Goal: Check status: Check status

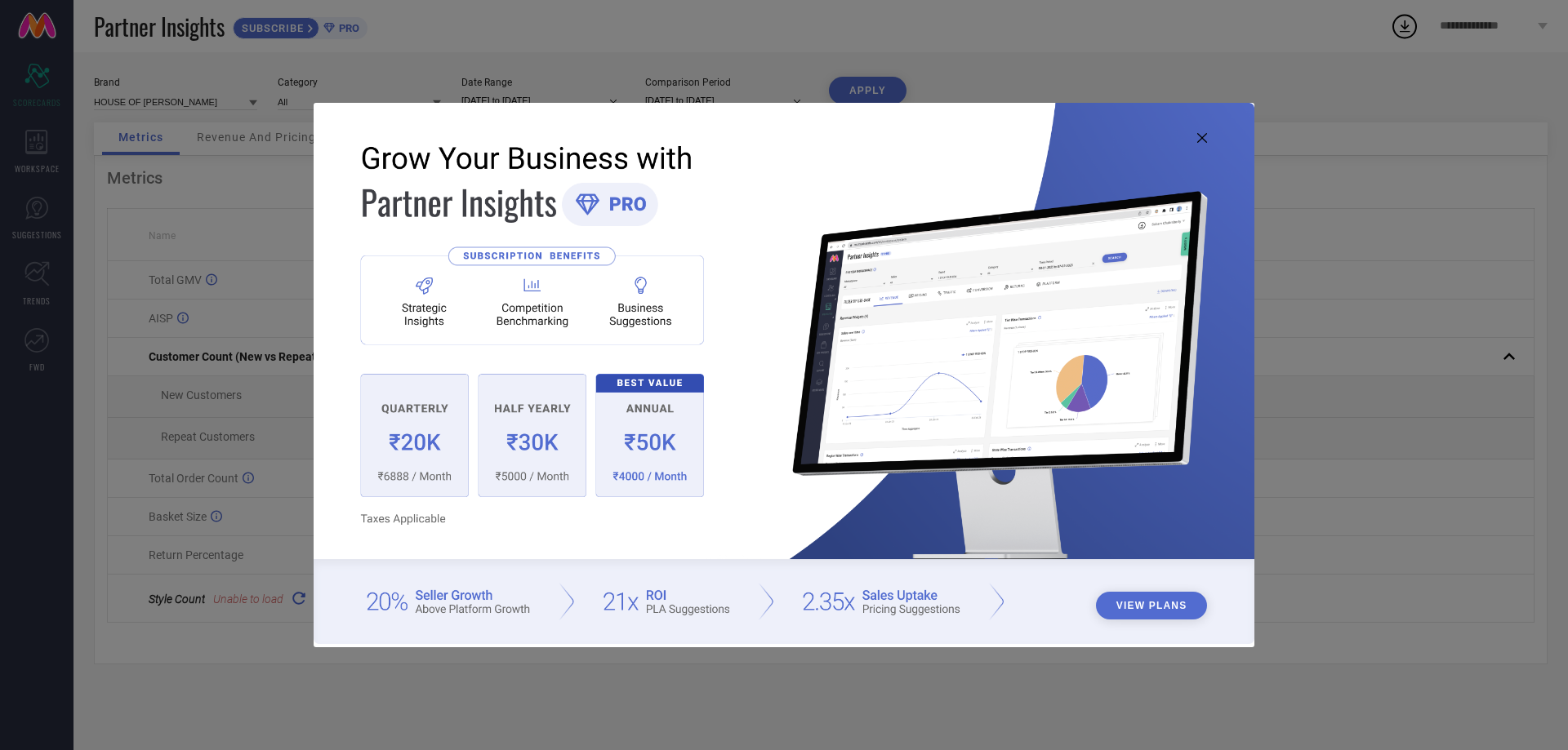
click at [1202, 139] on icon at bounding box center [1202, 138] width 9 height 9
type input "All"
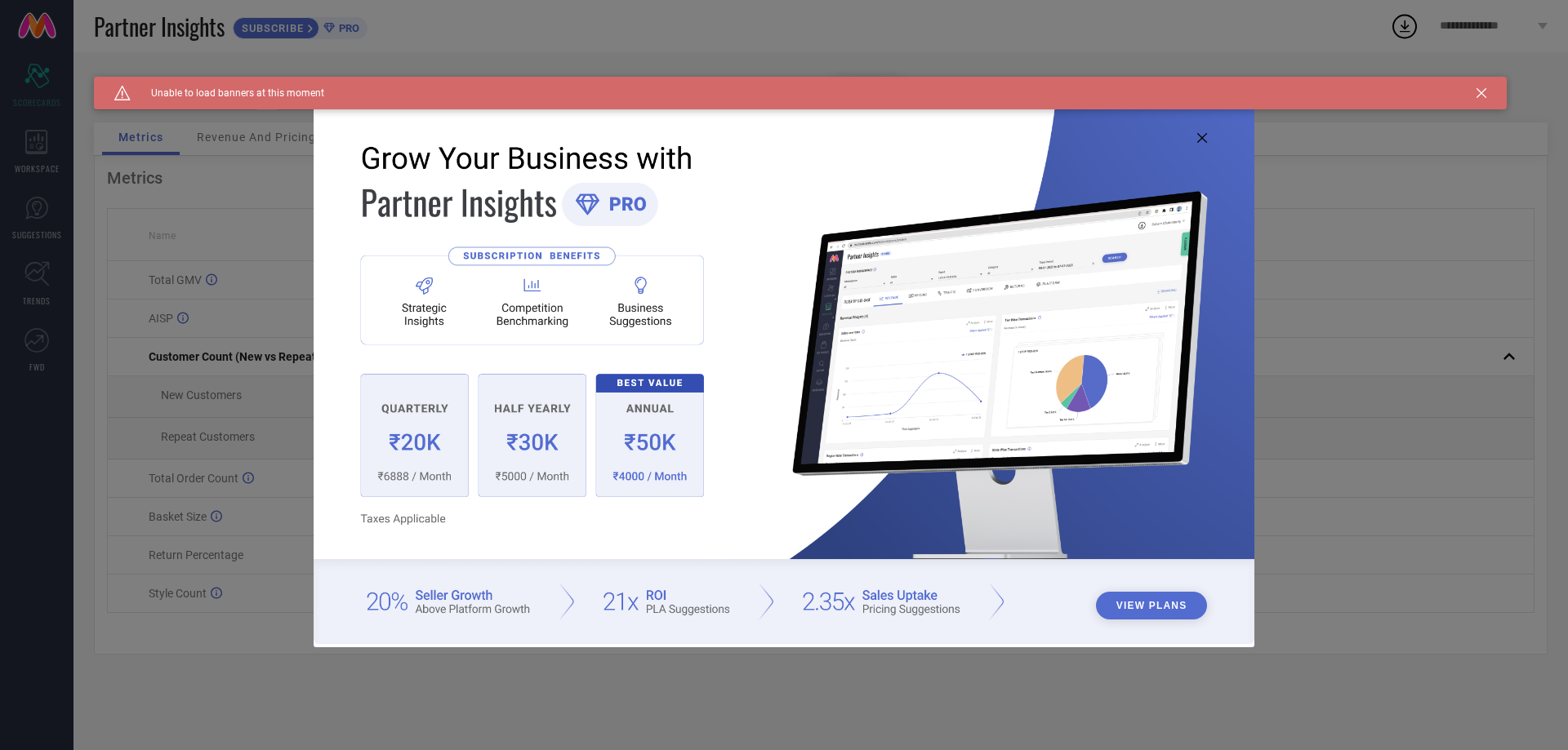
click at [1201, 140] on icon at bounding box center [1202, 138] width 9 height 9
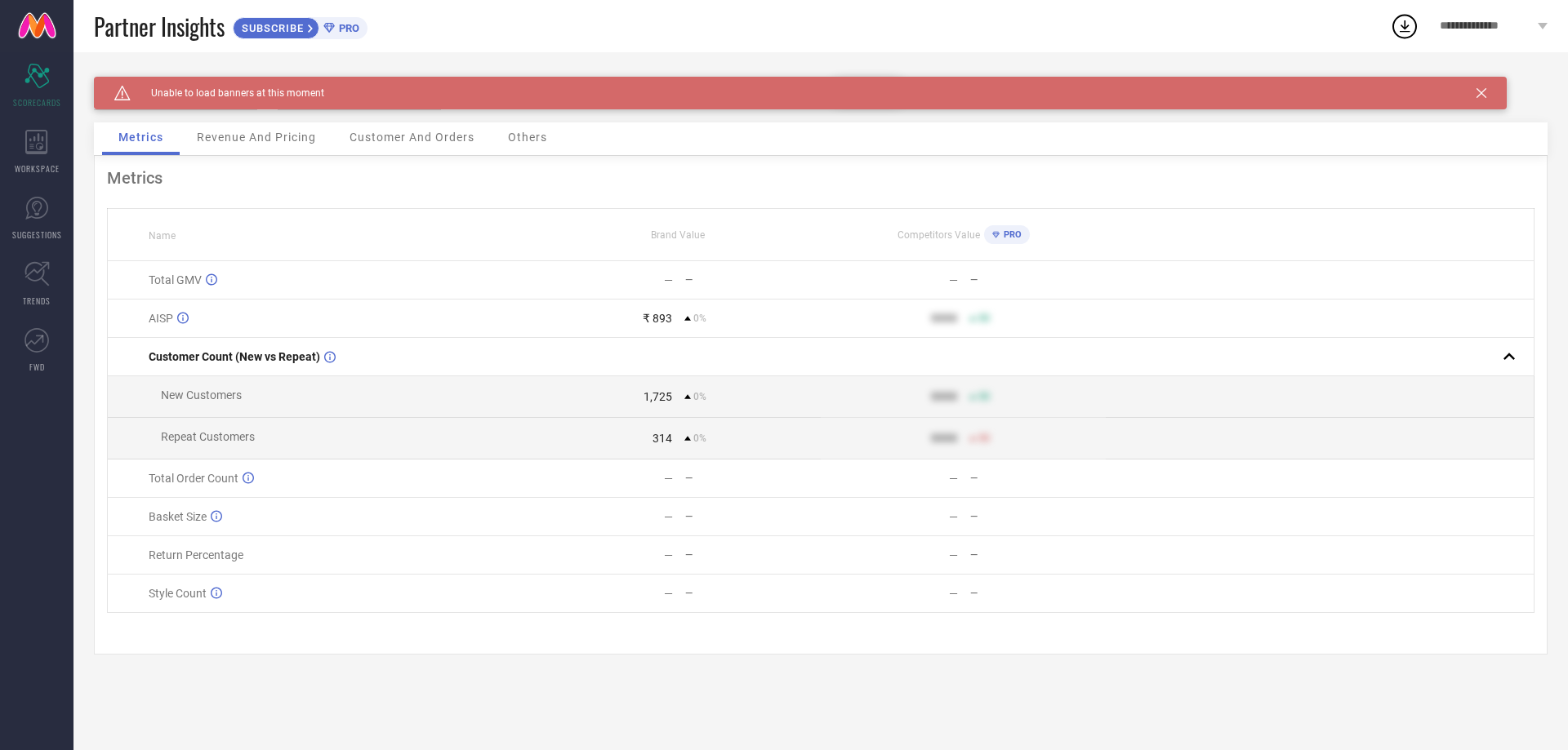
click at [276, 134] on span "Revenue And Pricing" at bounding box center [256, 137] width 119 height 13
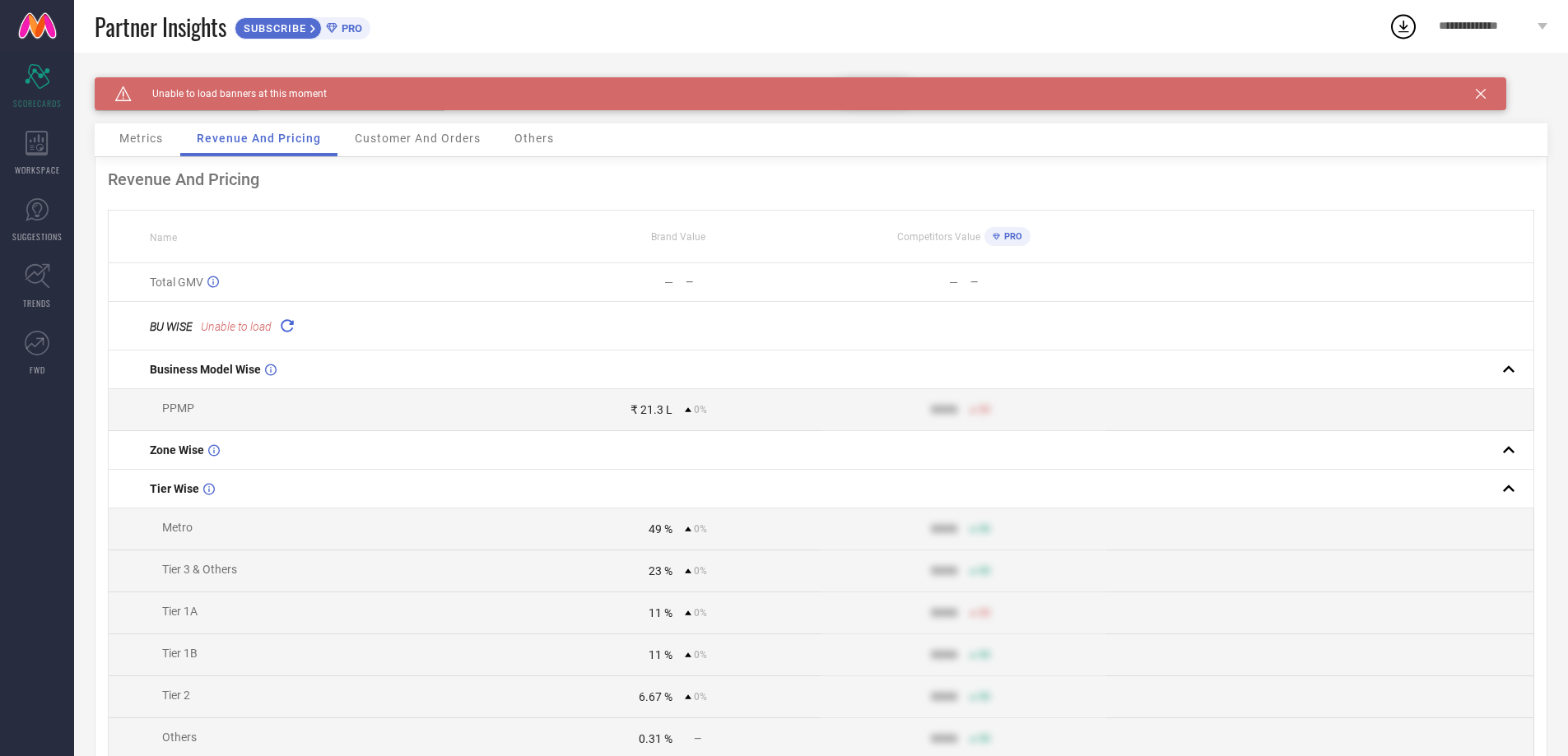
click at [1476, 92] on icon at bounding box center [1480, 94] width 9 height 9
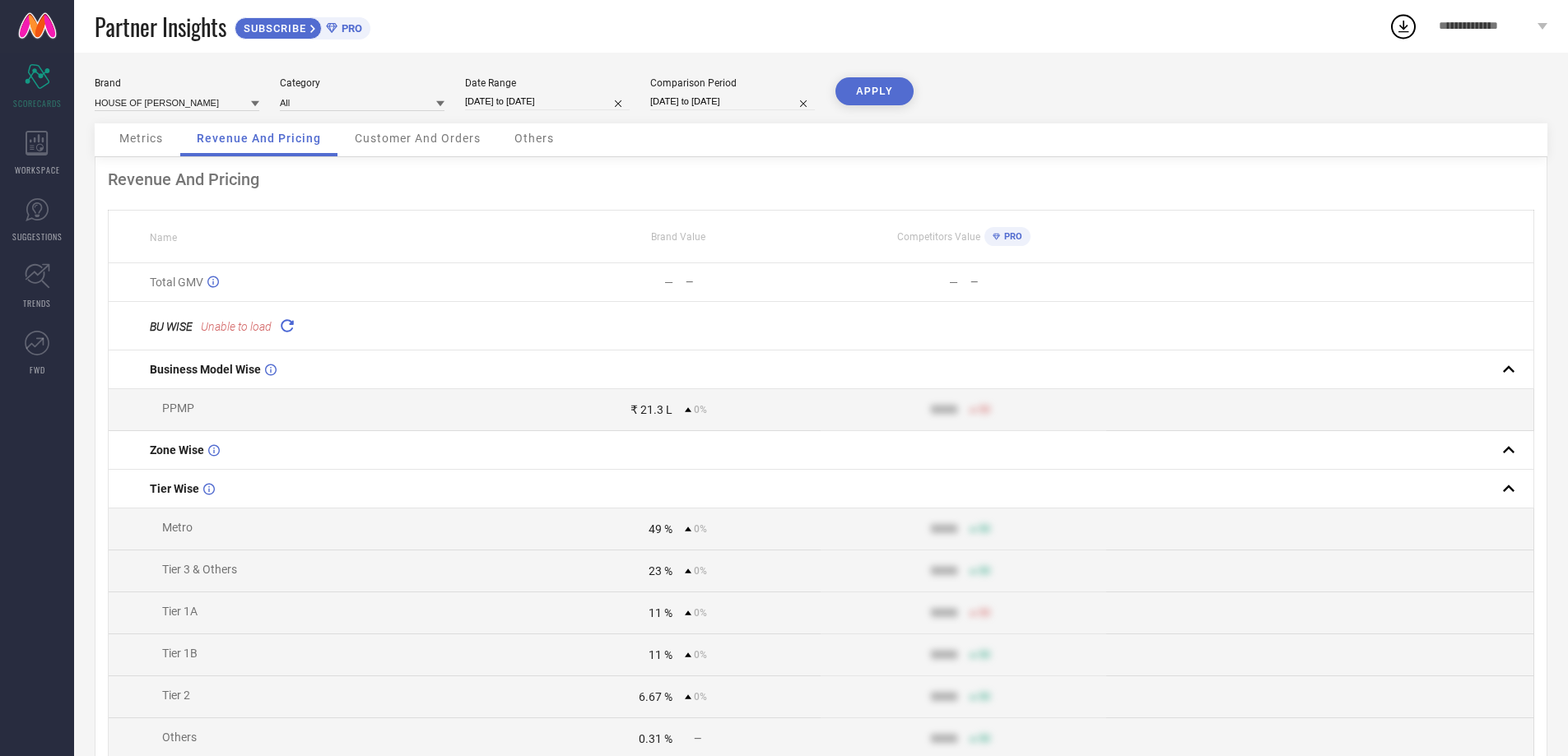
click at [160, 138] on span "Metrics" at bounding box center [141, 138] width 44 height 13
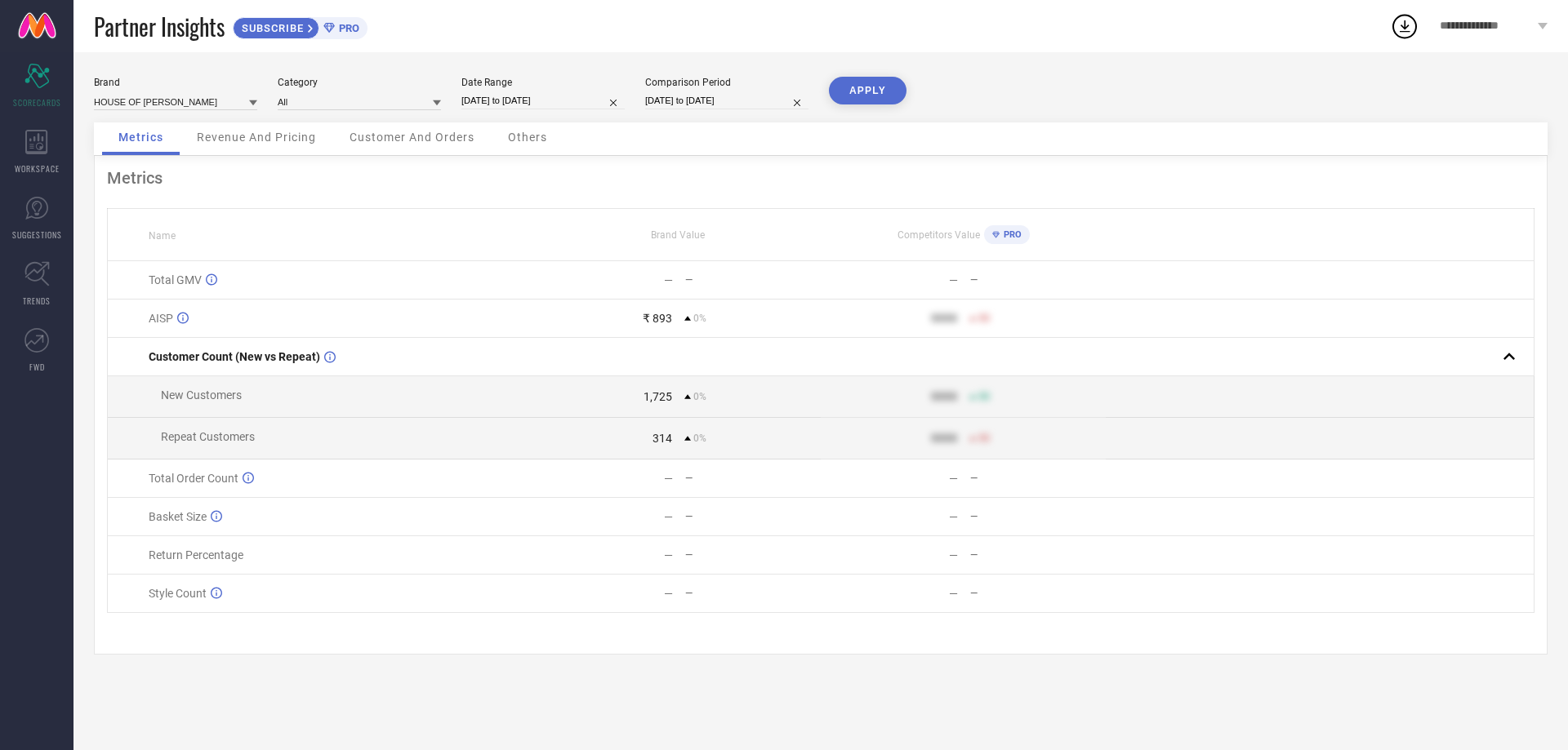
click at [537, 94] on input "[DATE] to [DATE]" at bounding box center [543, 100] width 163 height 17
select select "9"
select select "2025"
select select "10"
select select "2025"
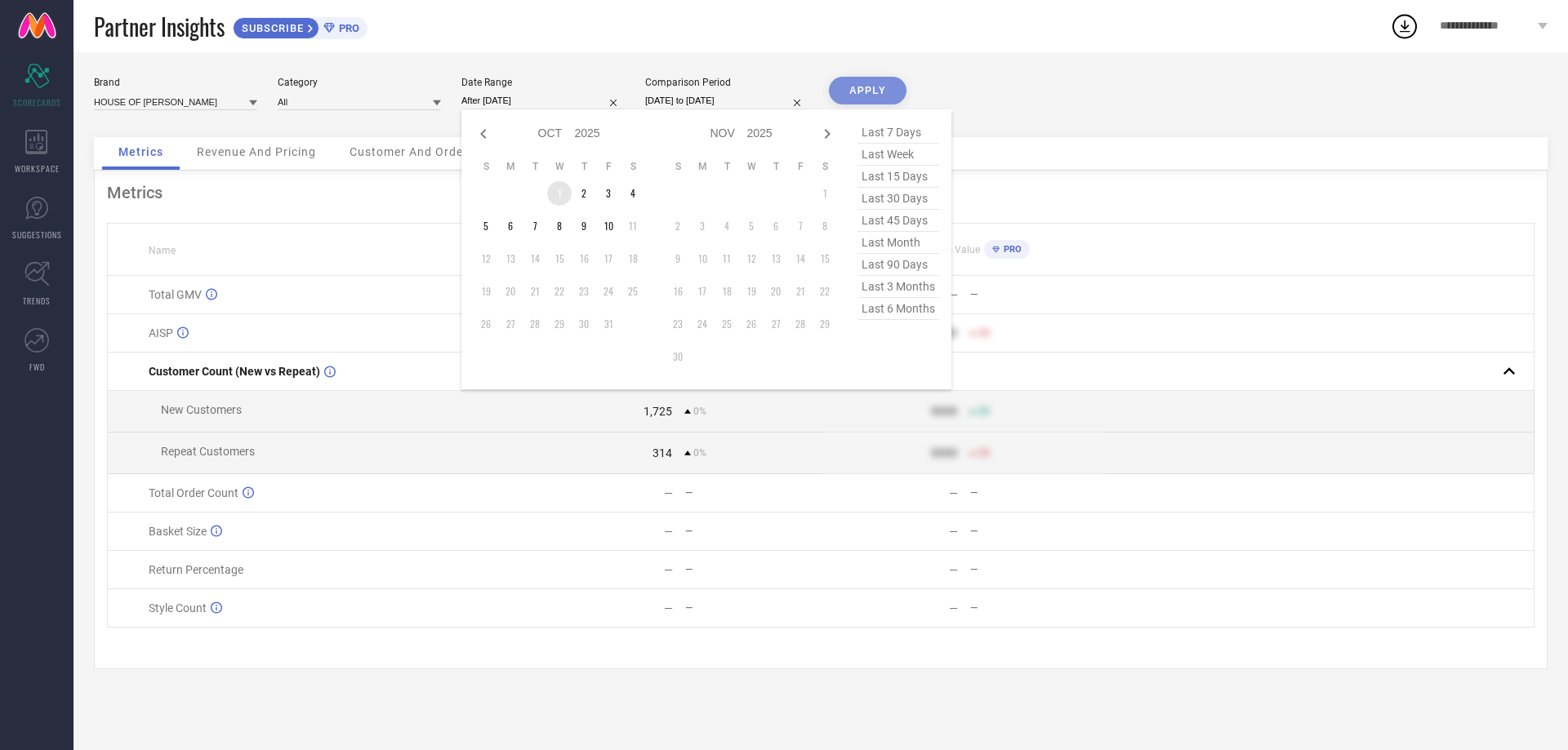
click at [553, 188] on td "1" at bounding box center [560, 193] width 24 height 24
type input "01-10-2025 to 10-10-2025"
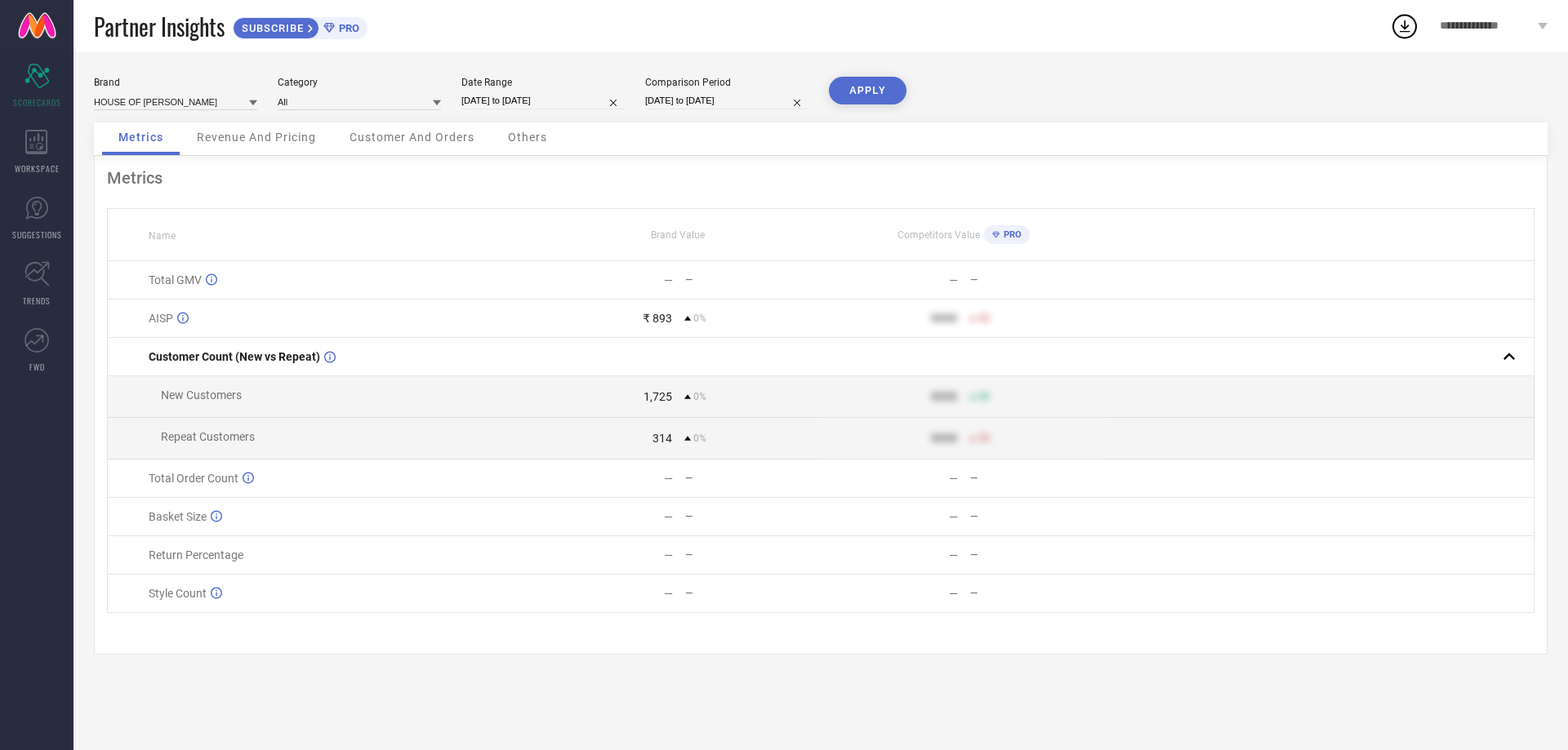
select select "9"
select select "2025"
select select "10"
select select "2025"
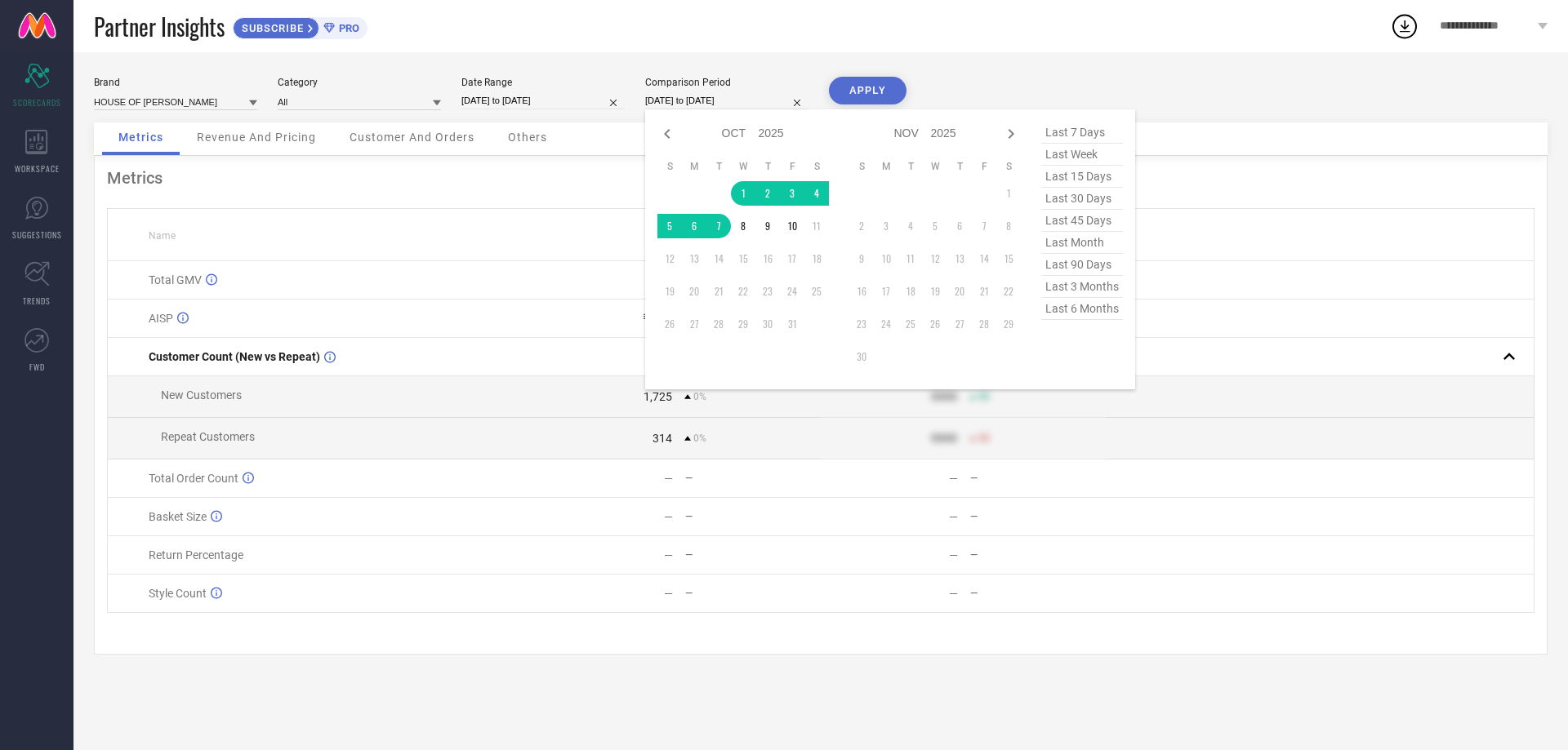
click at [674, 105] on input "[DATE] to [DATE]" at bounding box center [727, 100] width 163 height 17
click at [737, 191] on td "1" at bounding box center [743, 193] width 24 height 24
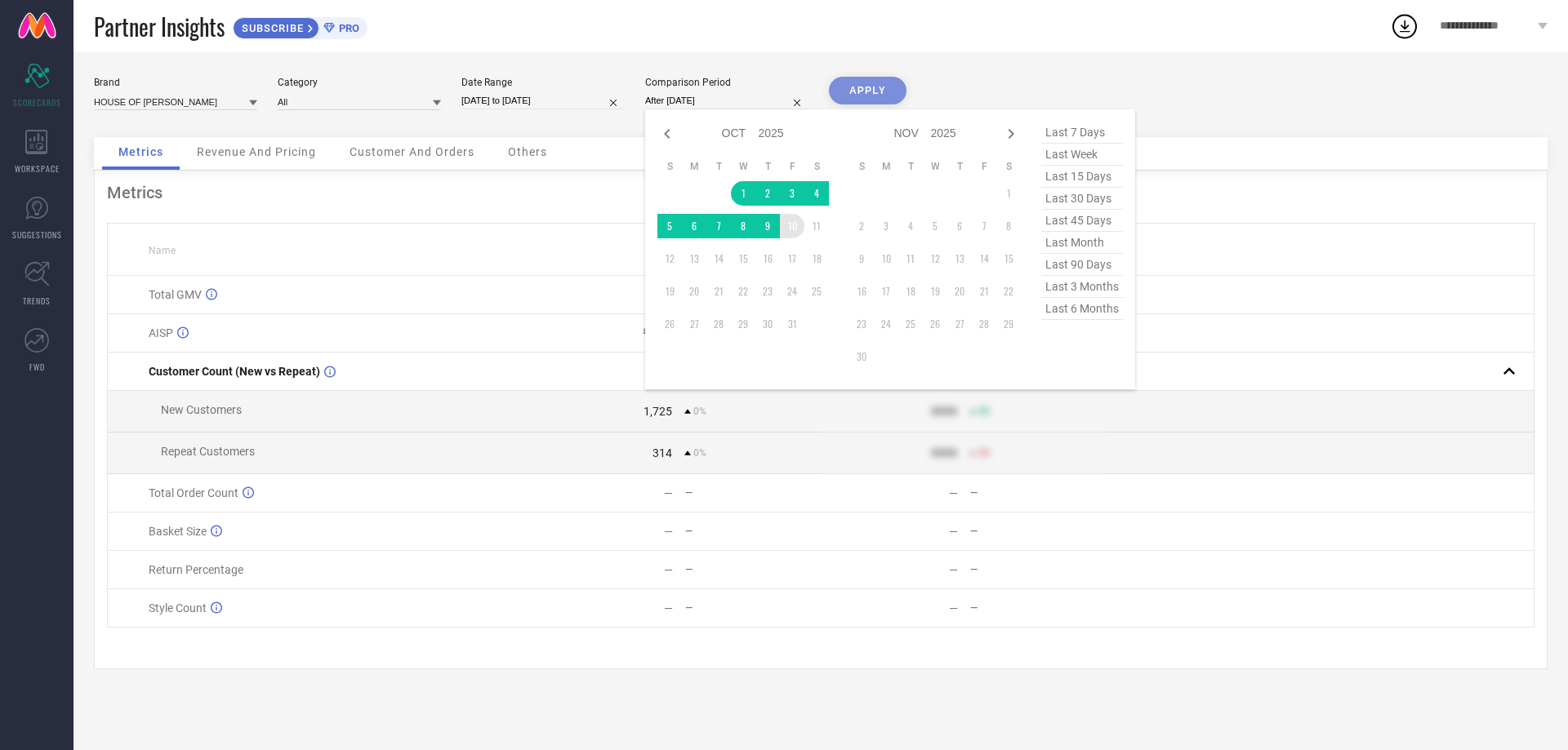
type input "01-10-2025 to 10-10-2025"
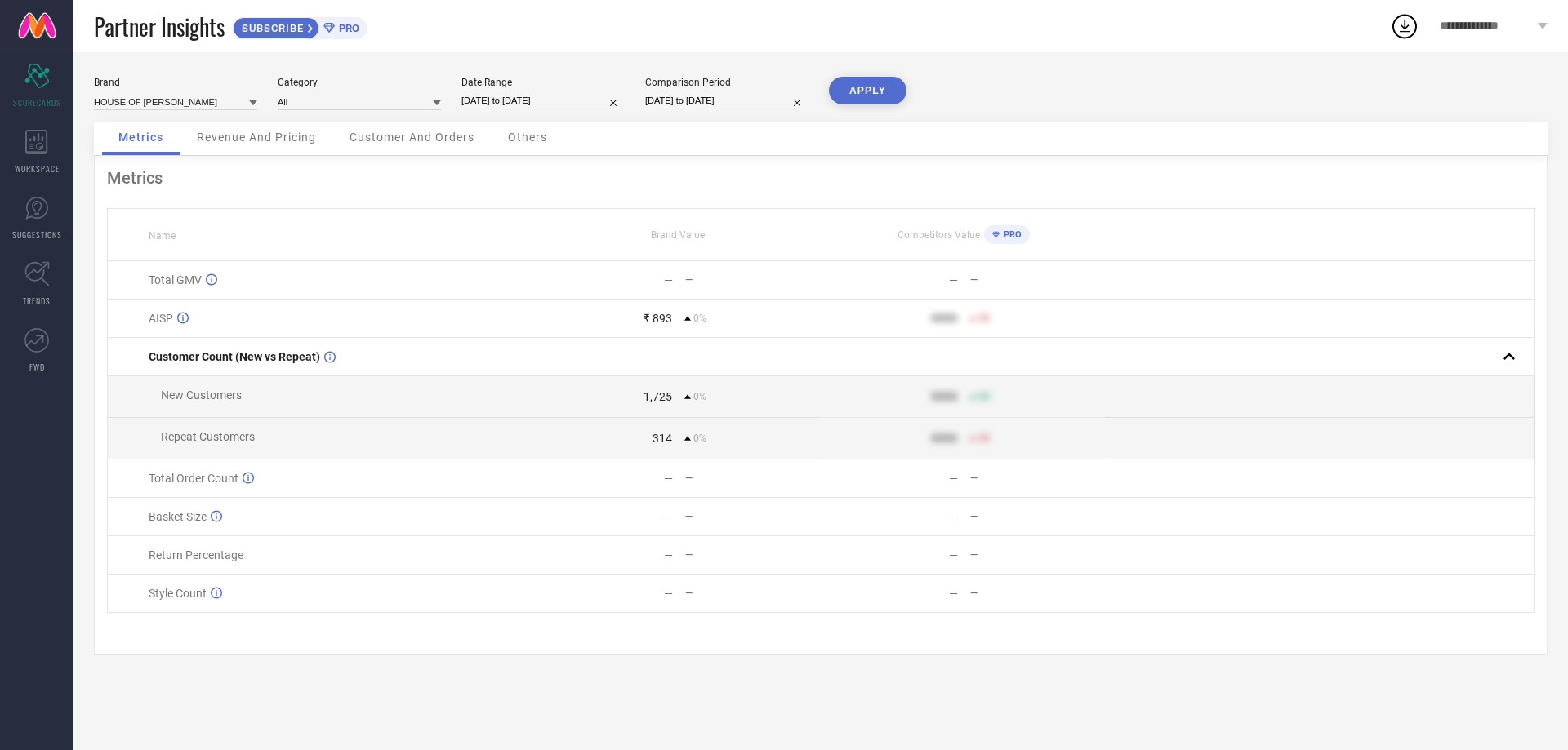
click at [880, 99] on button "APPLY" at bounding box center [868, 91] width 78 height 28
